Goal: Task Accomplishment & Management: Book appointment/travel/reservation

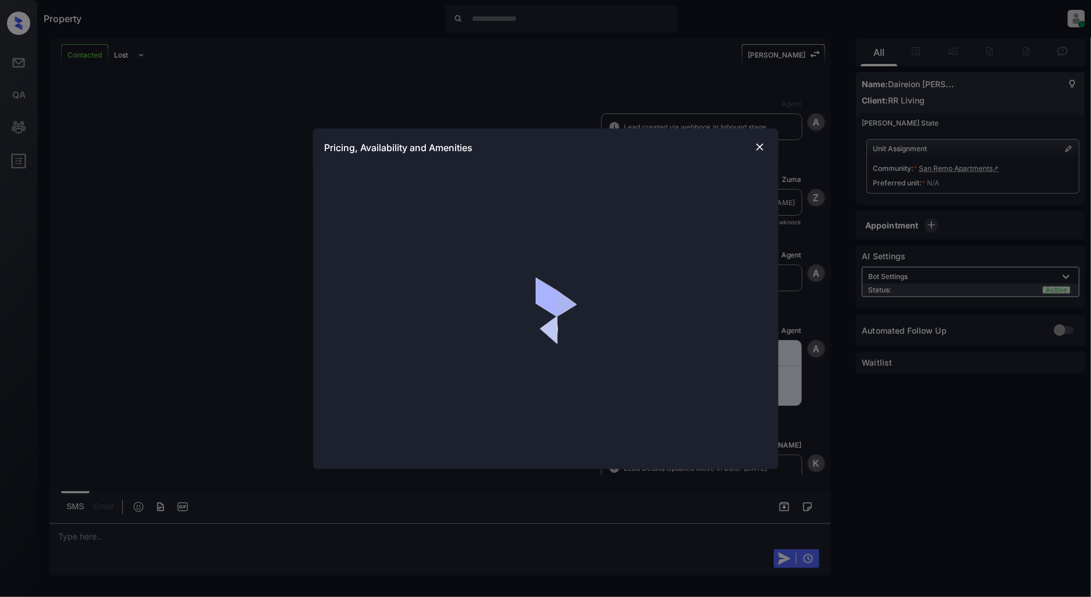
scroll to position [208, 0]
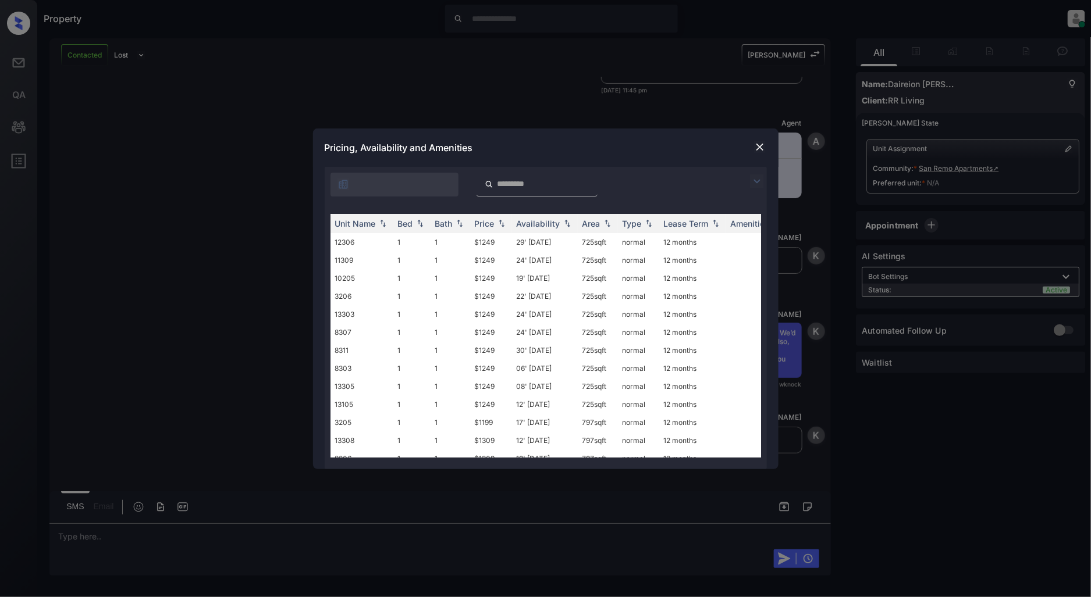
click at [736, 179] on div at bounding box center [546, 182] width 442 height 30
click at [749, 179] on div at bounding box center [546, 182] width 442 height 30
click at [750, 179] on img at bounding box center [757, 182] width 14 height 14
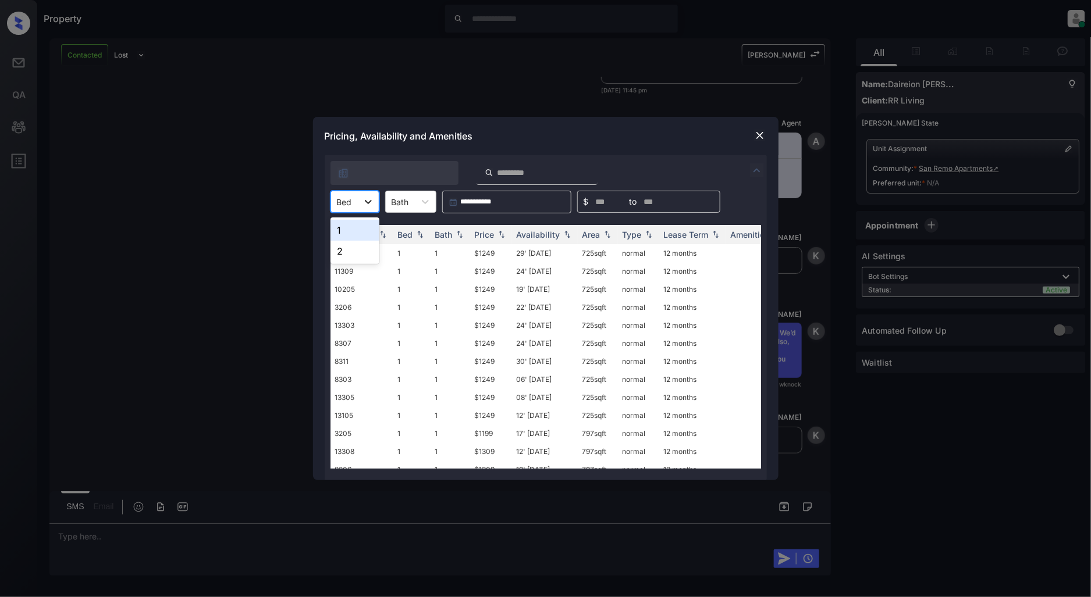
click at [373, 201] on icon at bounding box center [368, 202] width 12 height 12
click at [340, 235] on div "1" at bounding box center [354, 230] width 49 height 21
click at [496, 231] on img at bounding box center [502, 235] width 12 height 8
click at [496, 230] on img at bounding box center [502, 234] width 12 height 9
drag, startPoint x: 501, startPoint y: 250, endPoint x: 457, endPoint y: 253, distance: 44.3
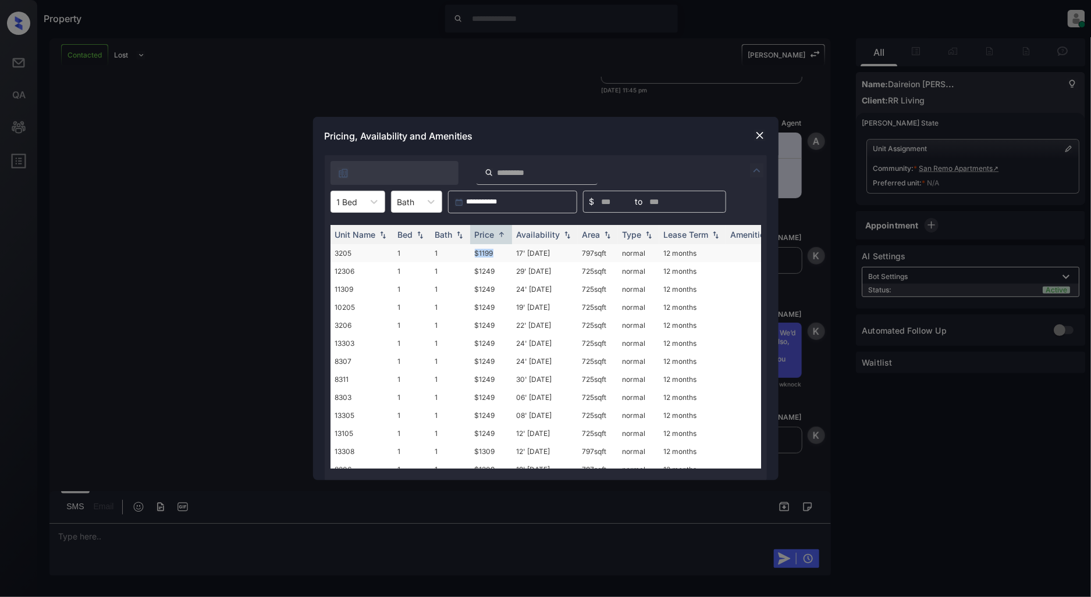
click at [457, 253] on tr "3205 1 1 $1199 17' Dec 25 797 sqft normal 12 months" at bounding box center [634, 253] width 608 height 18
copy tr "$1199"
click at [753, 138] on div at bounding box center [760, 136] width 14 height 14
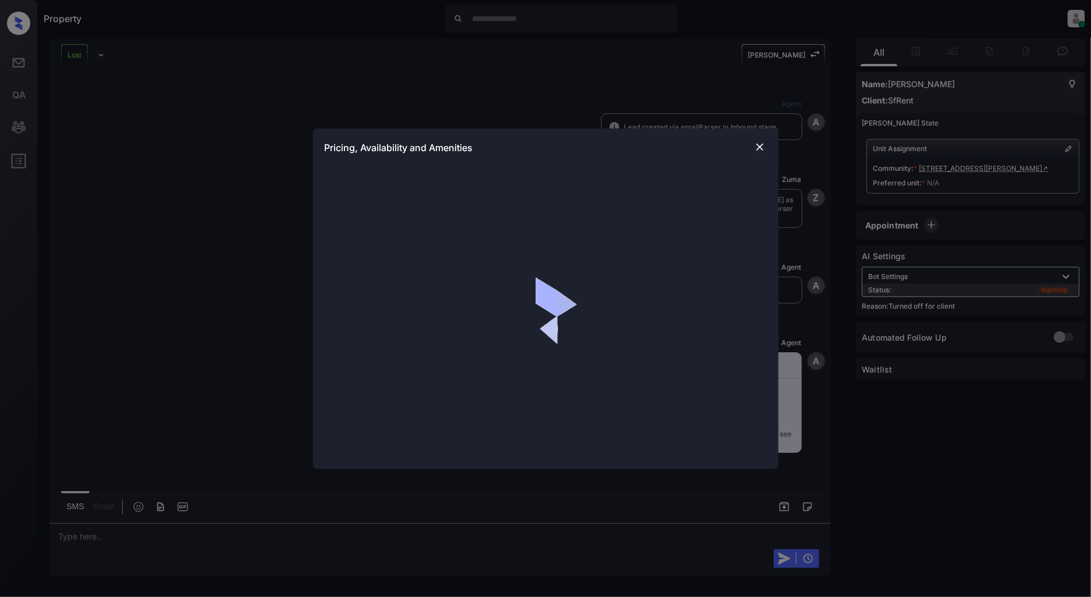
scroll to position [4270, 0]
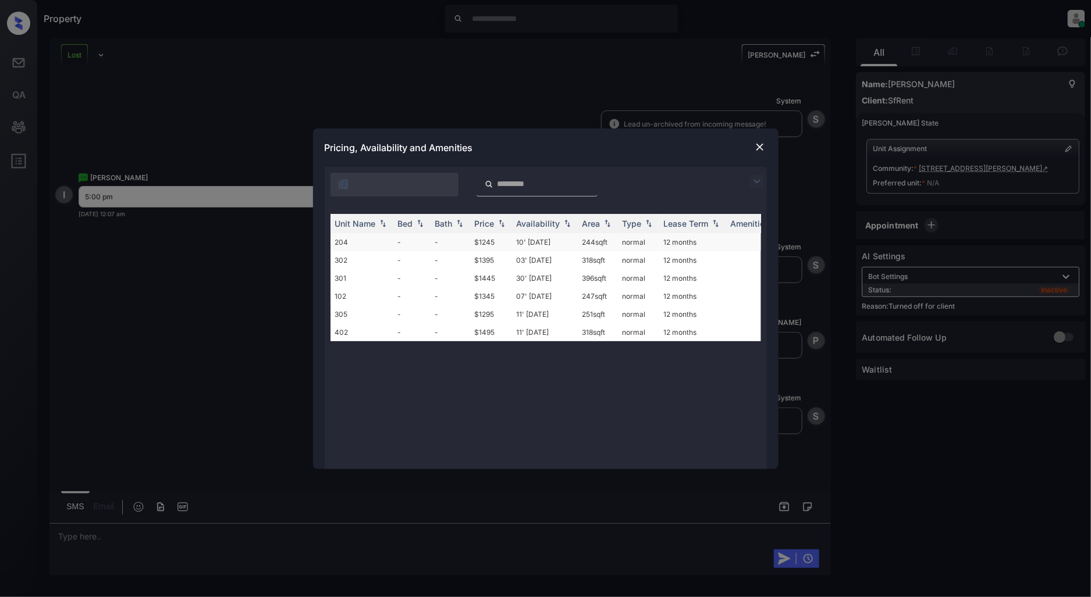
click at [369, 245] on td "204" at bounding box center [361, 242] width 63 height 18
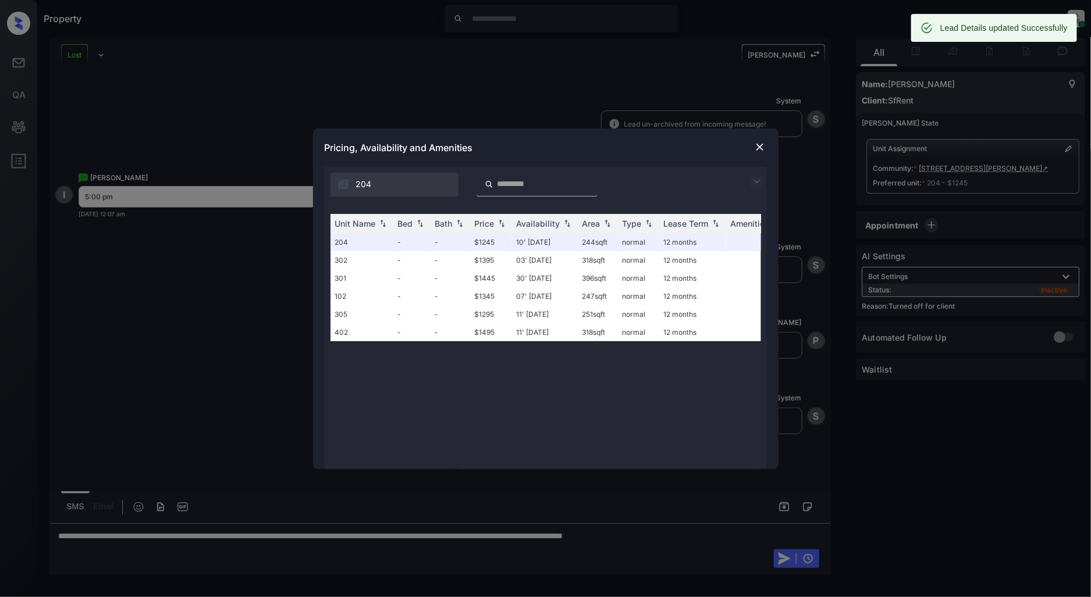
click at [755, 144] on div at bounding box center [760, 147] width 14 height 14
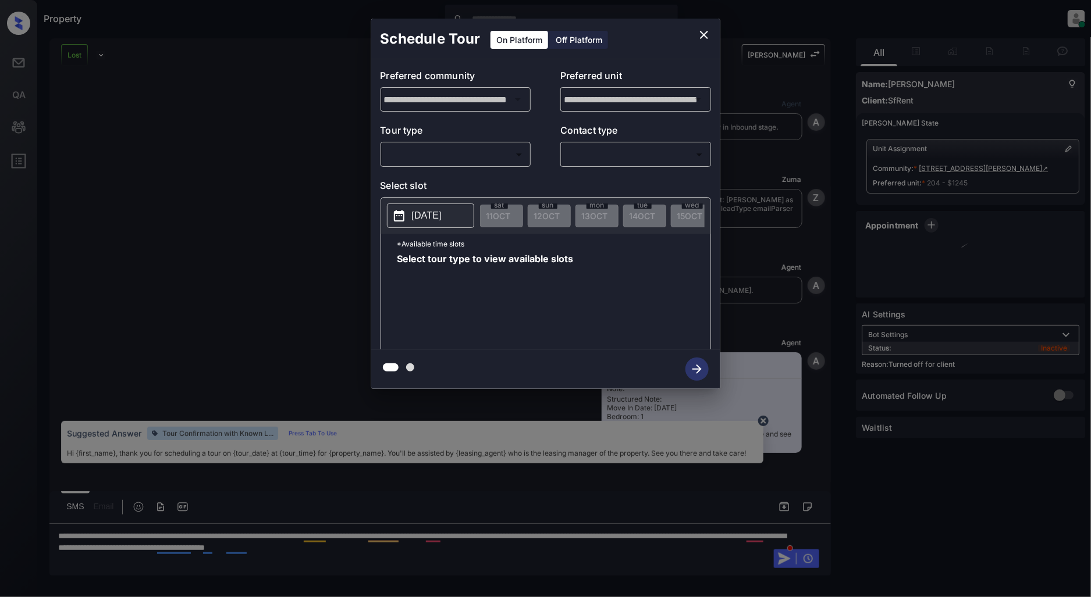
scroll to position [4346, 0]
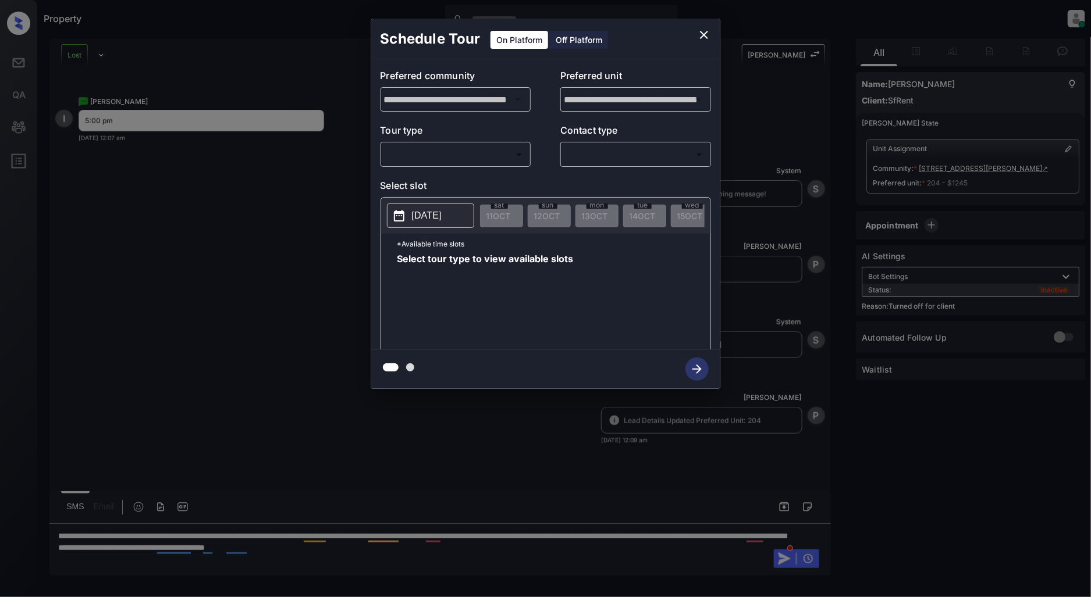
click at [569, 40] on div "Off Platform" at bounding box center [579, 40] width 58 height 18
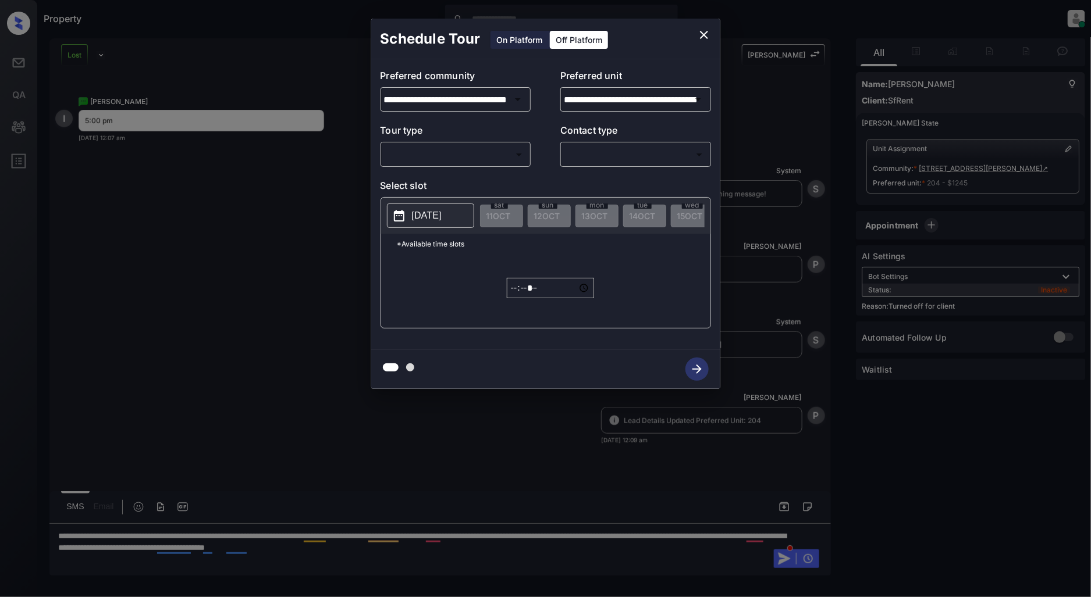
click at [444, 161] on body "Property [PERSON_NAME] Online Set yourself offline Set yourself on break Profil…" at bounding box center [545, 298] width 1091 height 597
click at [421, 187] on li "In Person" at bounding box center [455, 180] width 143 height 21
type input "********"
click at [620, 152] on body "Property [PERSON_NAME] Online Set yourself offline Set yourself on break Profil…" at bounding box center [545, 298] width 1091 height 597
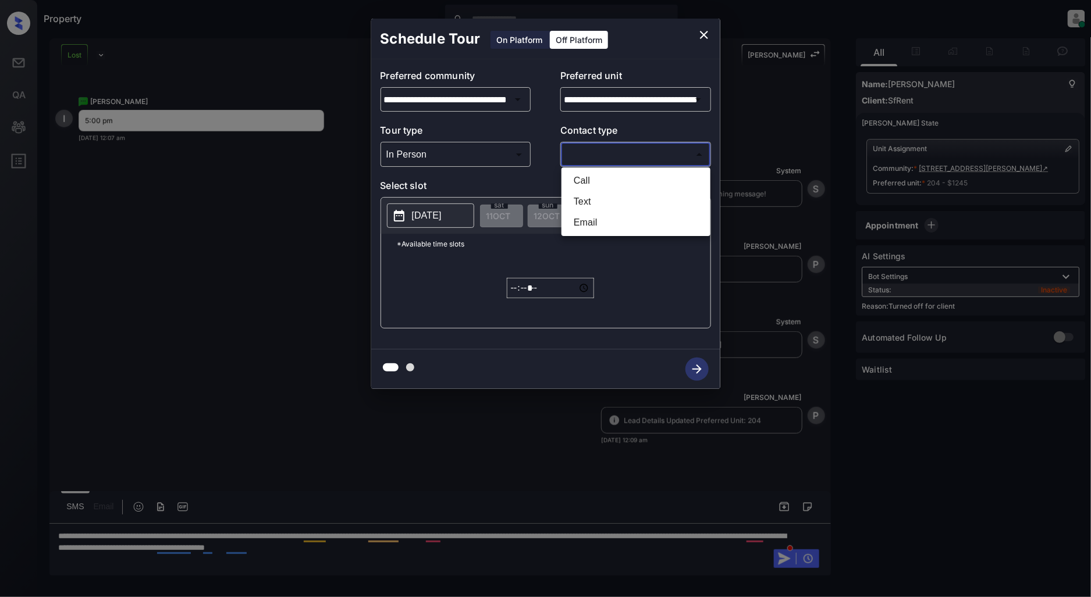
click at [597, 198] on li "Text" at bounding box center [635, 201] width 143 height 21
type input "****"
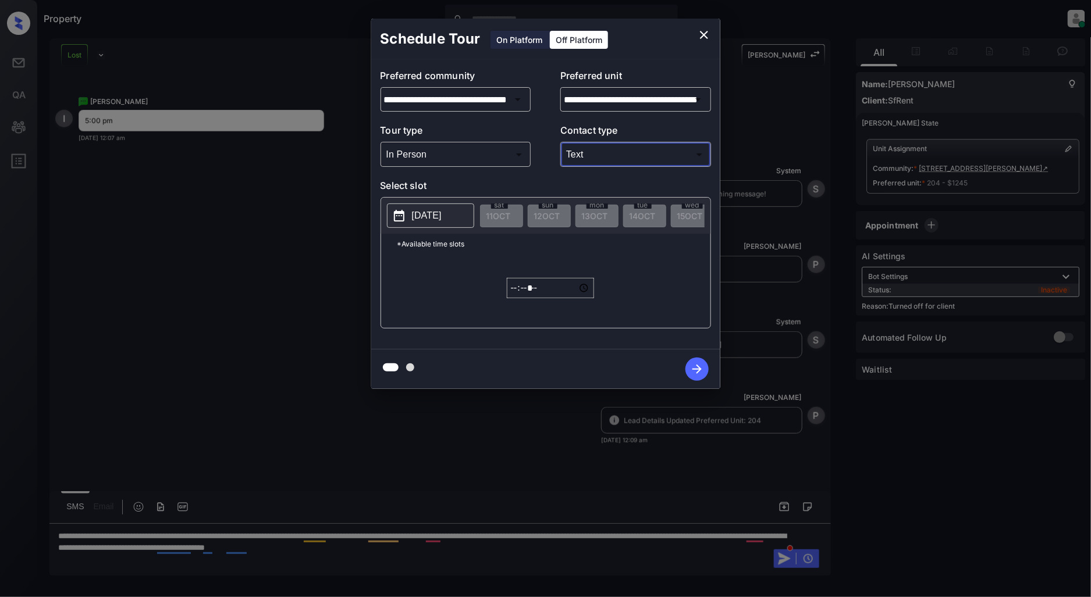
click at [410, 217] on button "[DATE]" at bounding box center [430, 216] width 87 height 24
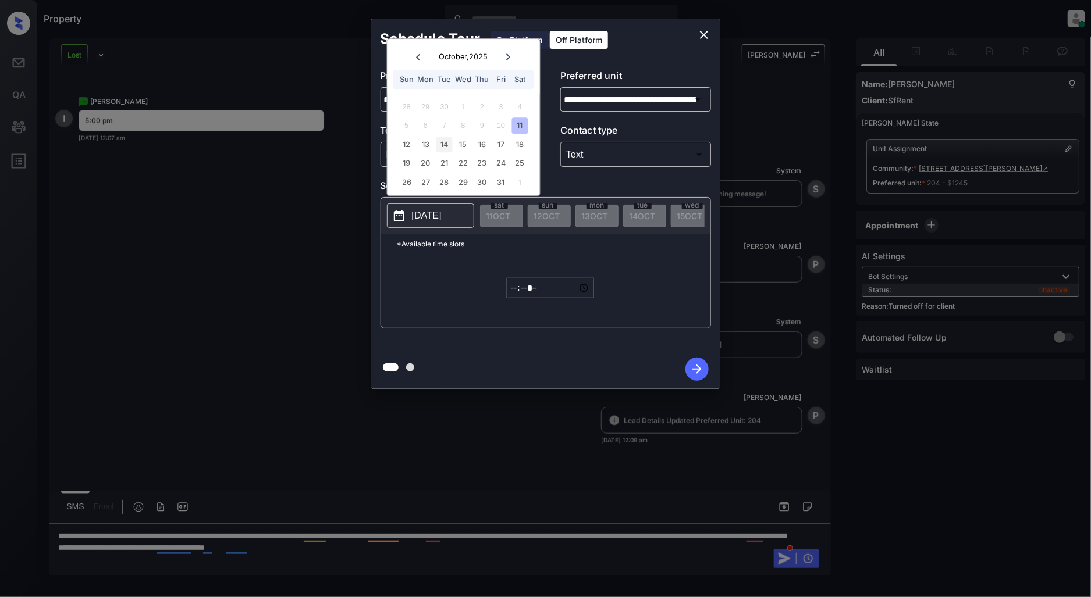
click at [440, 147] on div "14" at bounding box center [444, 145] width 16 height 16
click at [516, 294] on input "*****" at bounding box center [550, 288] width 87 height 20
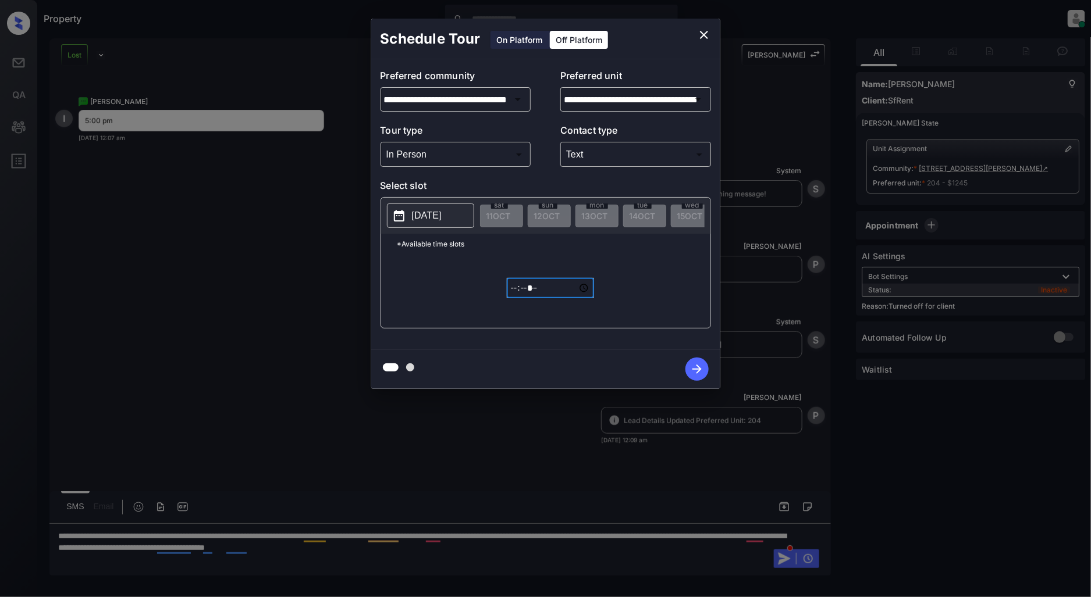
type input "*****"
click at [689, 373] on icon "button" at bounding box center [696, 369] width 23 height 23
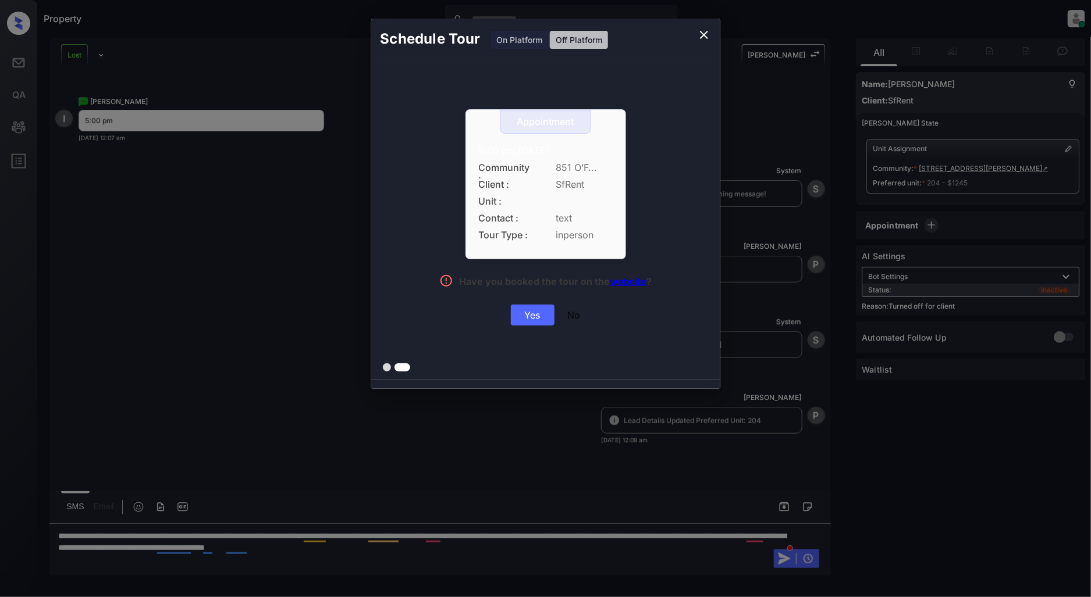
click at [537, 317] on div "Yes" at bounding box center [533, 315] width 44 height 21
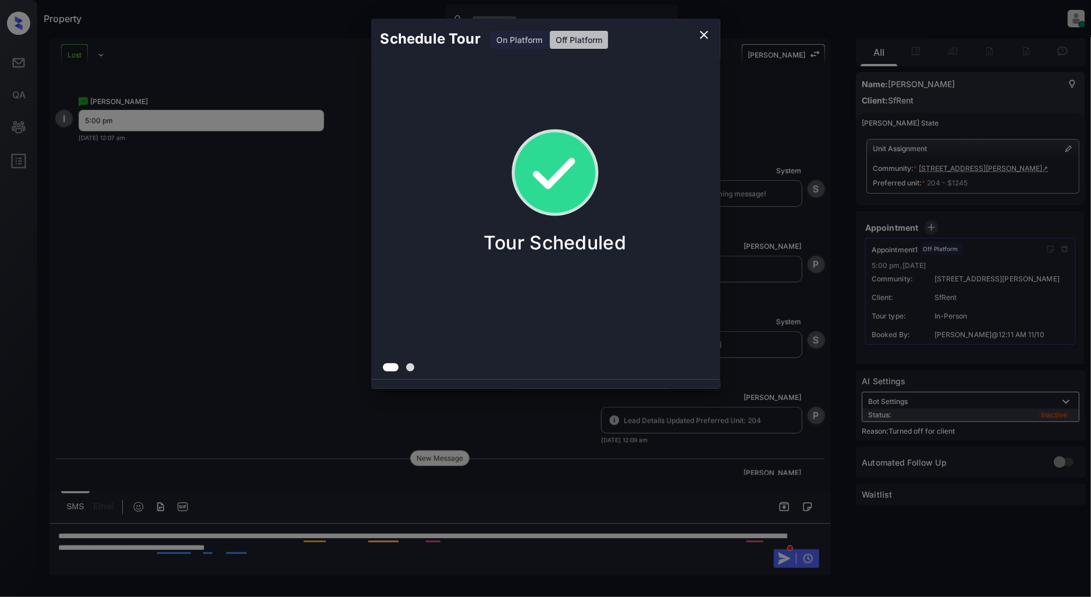
click at [704, 35] on icon "close" at bounding box center [704, 35] width 8 height 8
